Goal: Navigation & Orientation: Find specific page/section

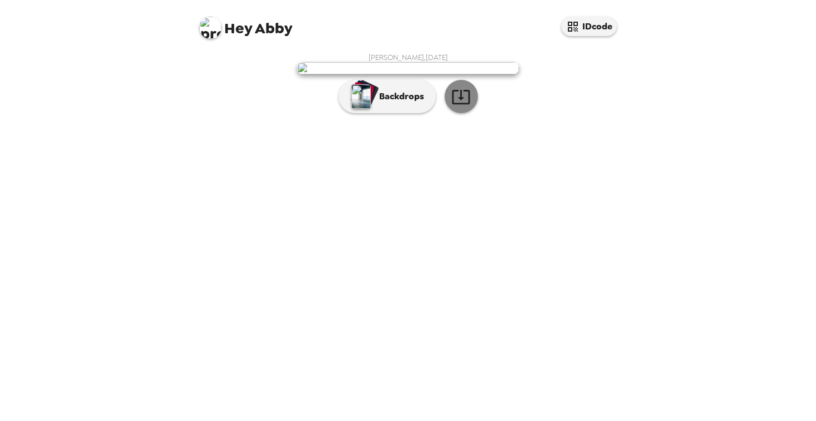
click at [463, 107] on icon "button" at bounding box center [460, 96] width 19 height 19
